Goal: Entertainment & Leisure: Browse casually

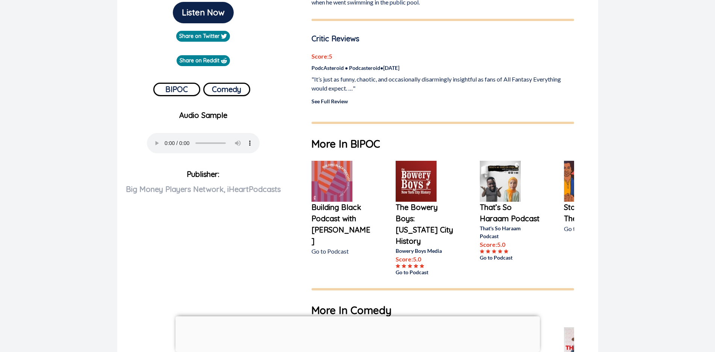
scroll to position [225, 0]
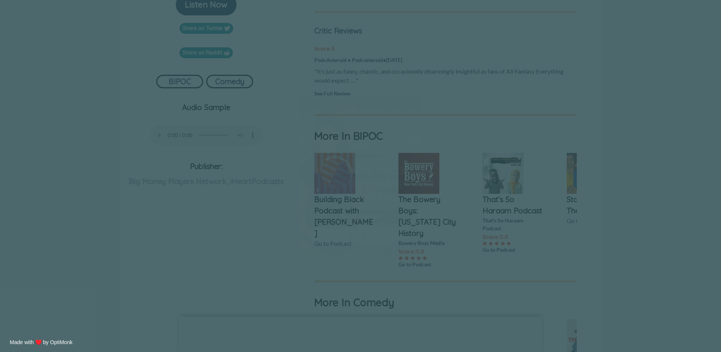
click at [412, 104] on span "X" at bounding box center [412, 105] width 5 height 8
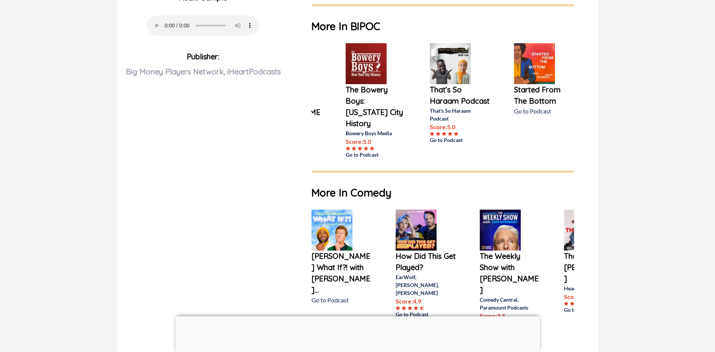
scroll to position [338, 0]
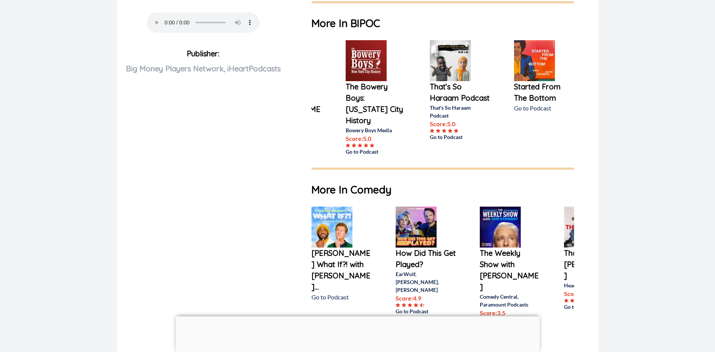
click at [447, 63] on img at bounding box center [450, 60] width 41 height 41
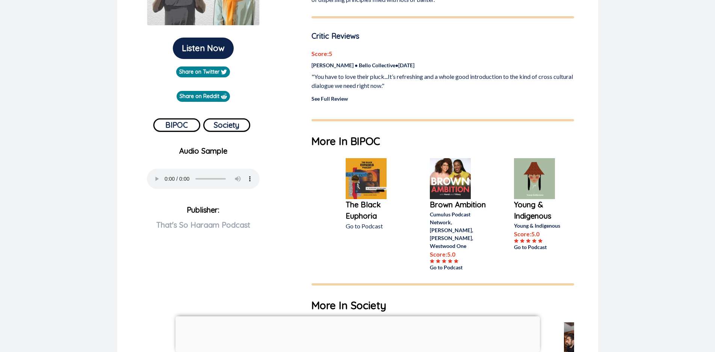
scroll to position [188, 0]
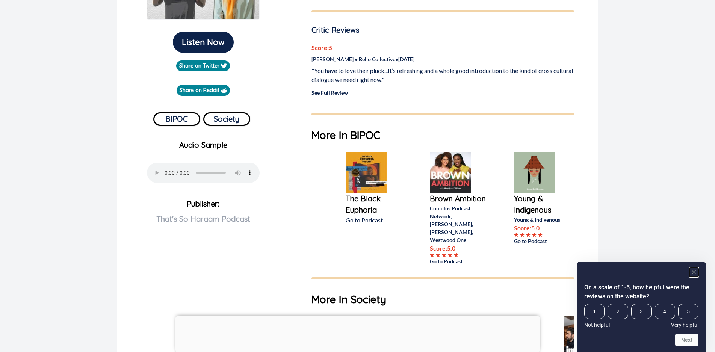
click at [694, 271] on icon "Hide survey" at bounding box center [694, 272] width 4 height 4
